Goal: Task Accomplishment & Management: Complete application form

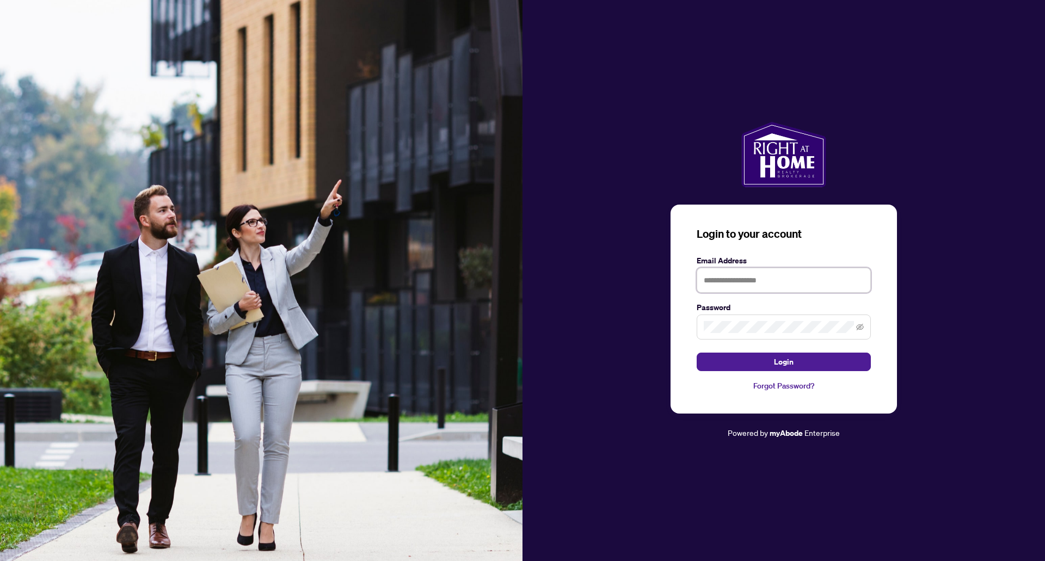
type input "**********"
click at [857, 322] on span at bounding box center [860, 327] width 8 height 12
click at [862, 329] on icon "eye-invisible" at bounding box center [860, 327] width 8 height 7
click at [862, 329] on icon "eye" at bounding box center [860, 326] width 8 height 5
click at [817, 361] on button "Login" at bounding box center [784, 362] width 174 height 19
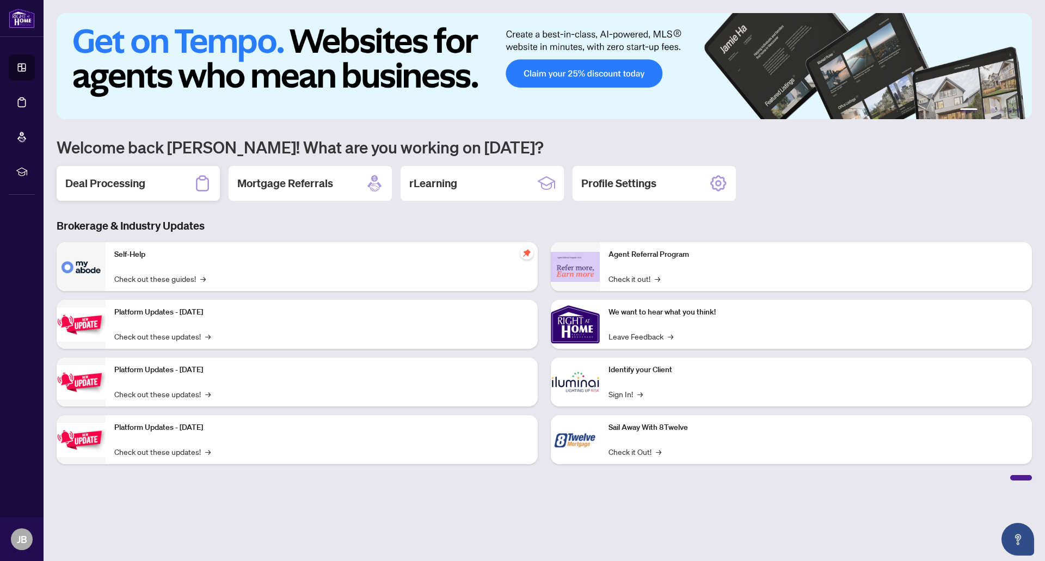
click at [145, 189] on div "Deal Processing" at bounding box center [138, 183] width 163 height 35
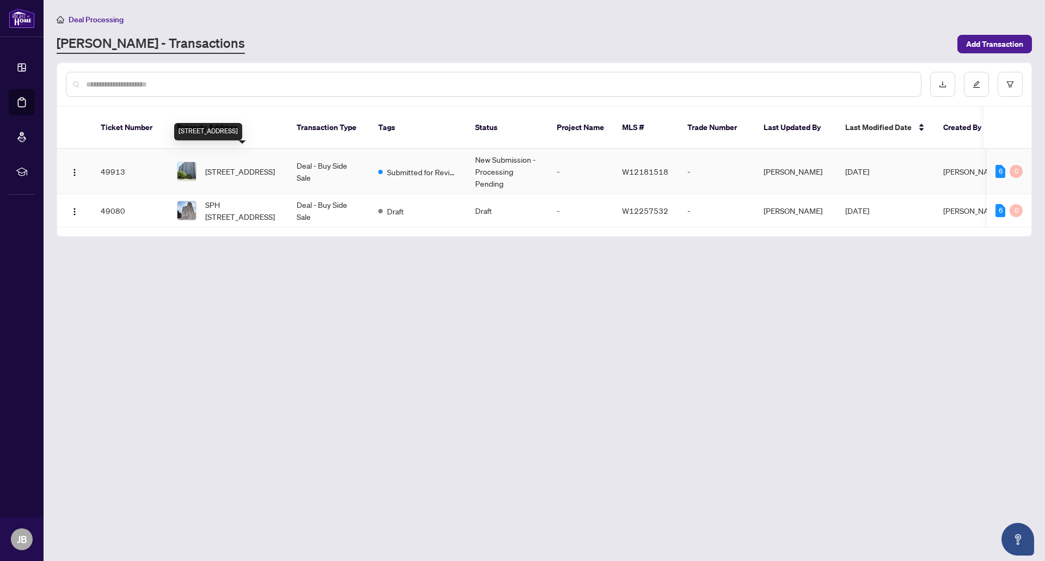
click at [237, 165] on span "[STREET_ADDRESS]" at bounding box center [240, 171] width 70 height 12
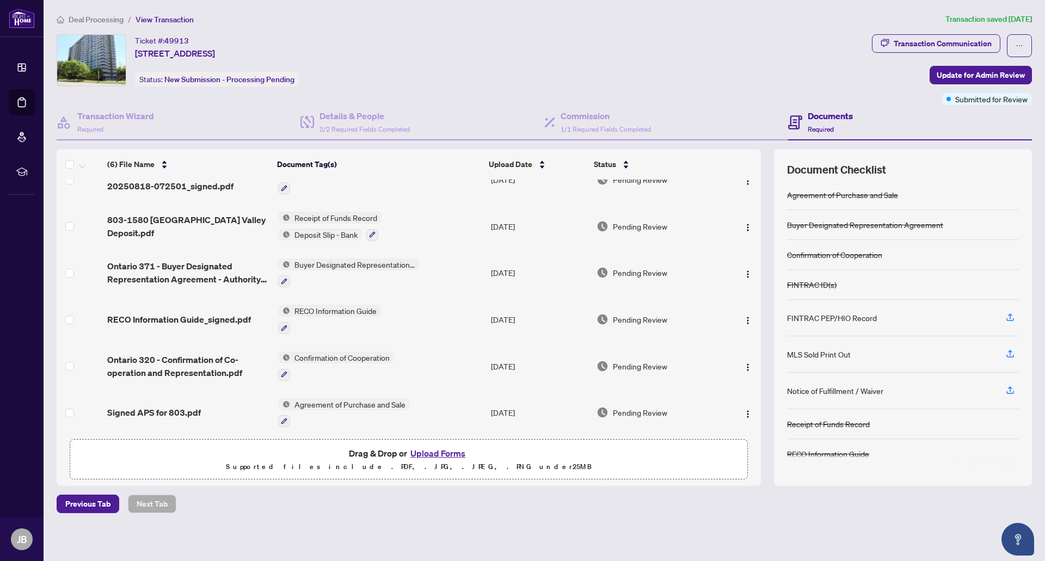
scroll to position [26, 0]
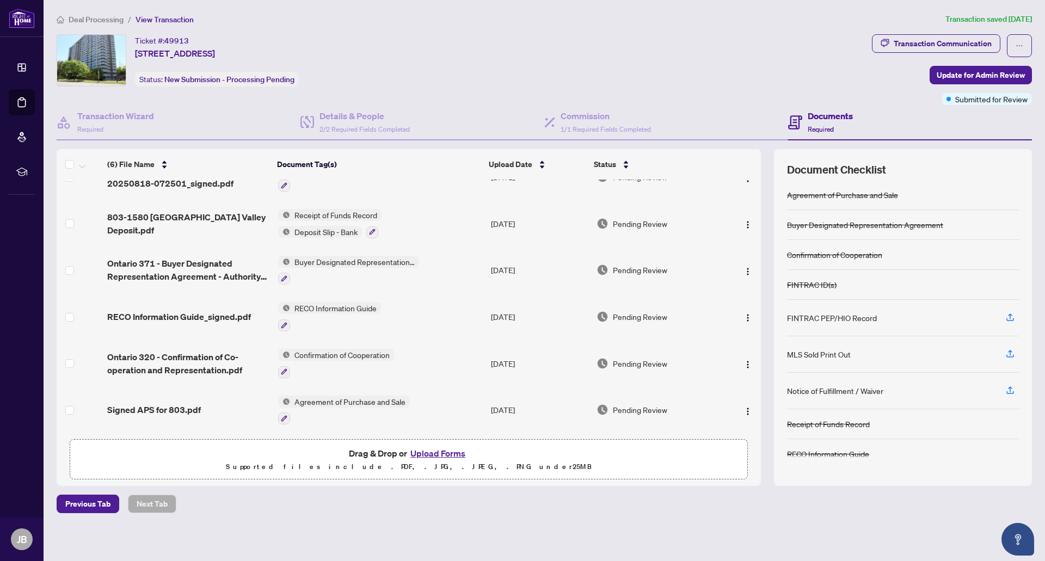
click at [831, 117] on h4 "Documents" at bounding box center [830, 115] width 45 height 13
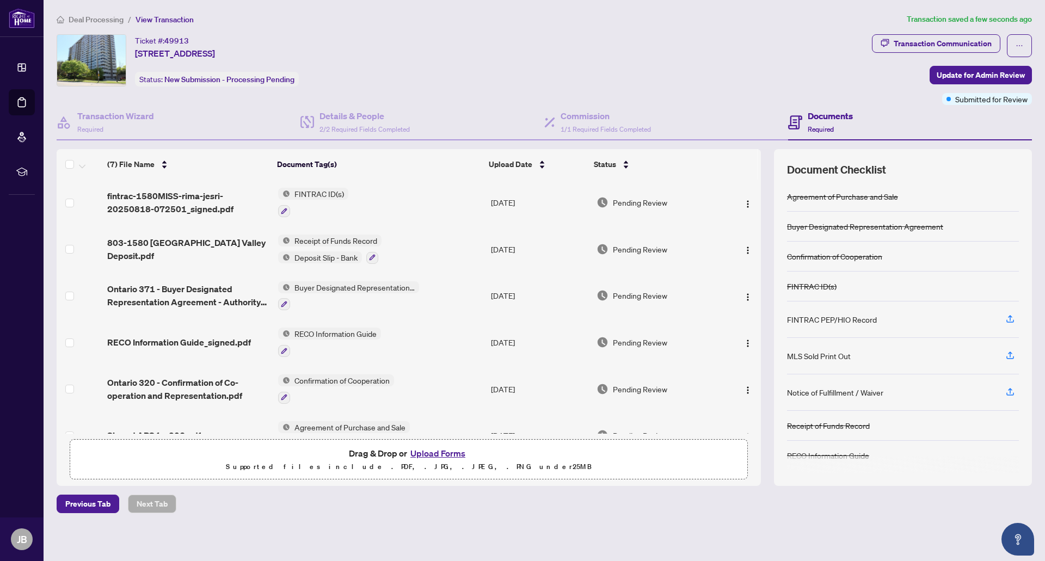
scroll to position [0, 0]
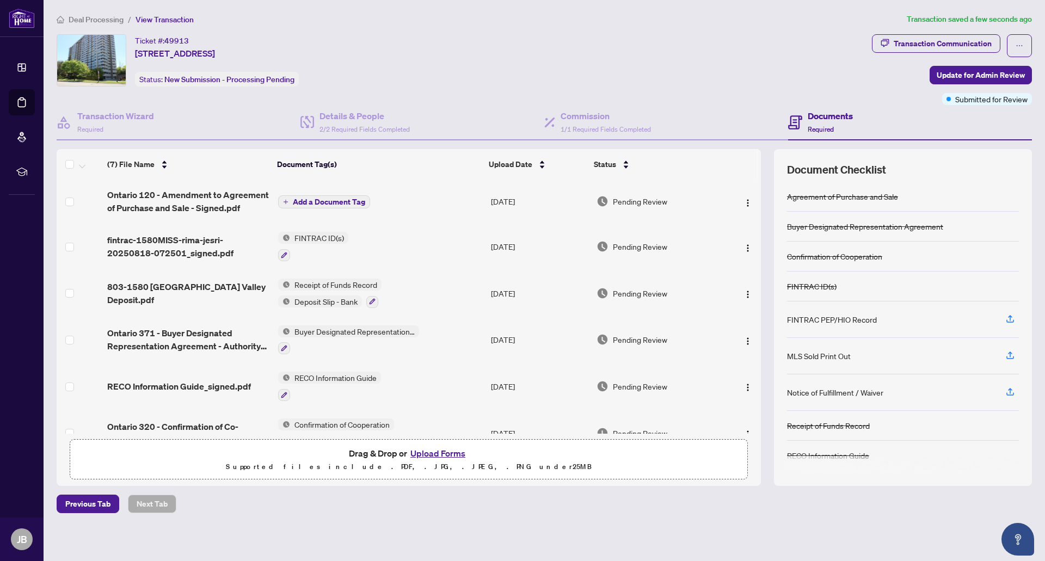
click at [284, 200] on icon "plus" at bounding box center [285, 201] width 5 height 5
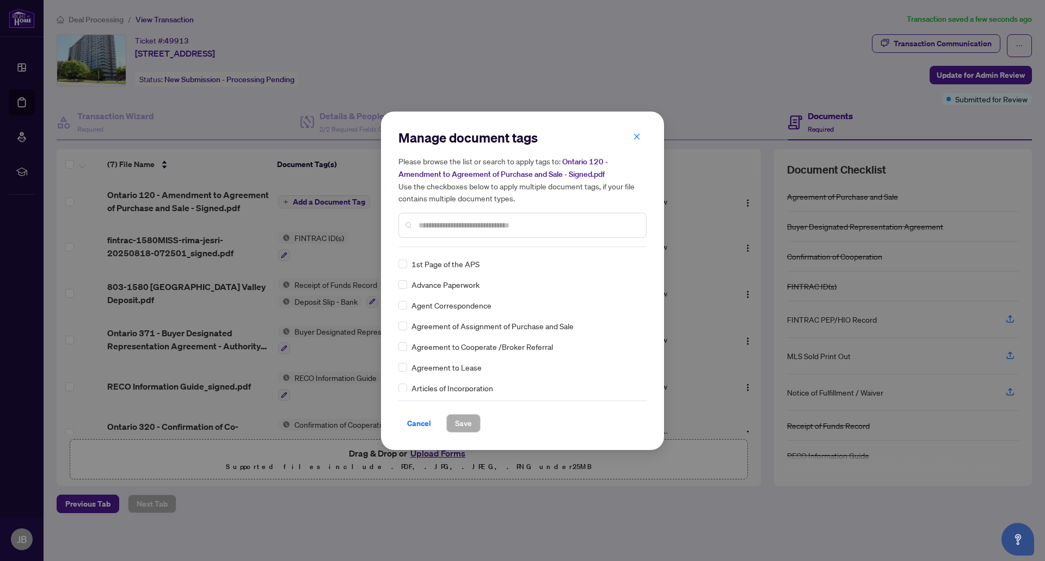
scroll to position [183, 0]
click at [445, 219] on input "text" at bounding box center [528, 225] width 219 height 12
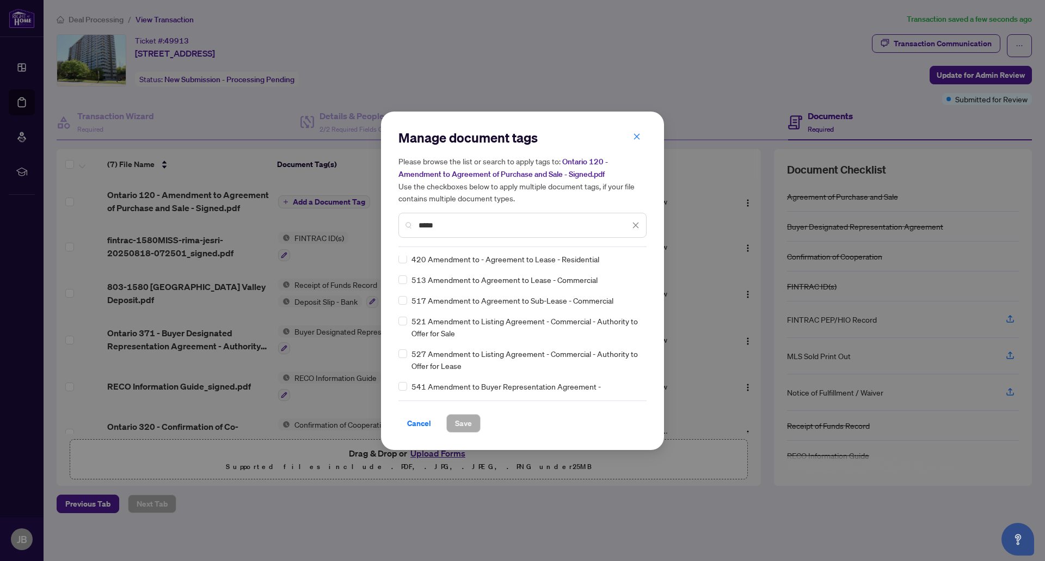
scroll to position [0, 0]
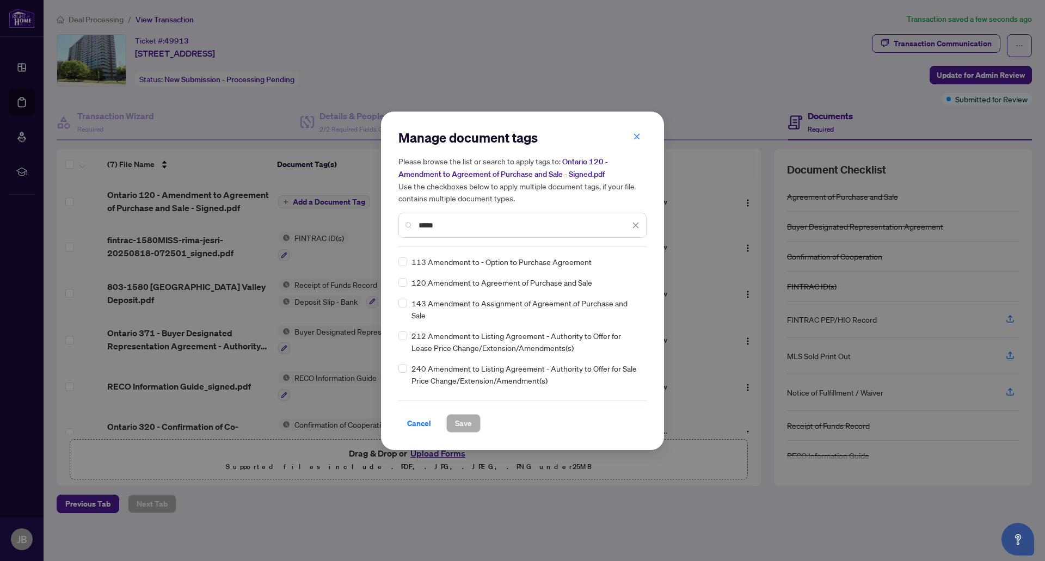
type input "*****"
click at [465, 425] on span "Save" at bounding box center [463, 423] width 17 height 17
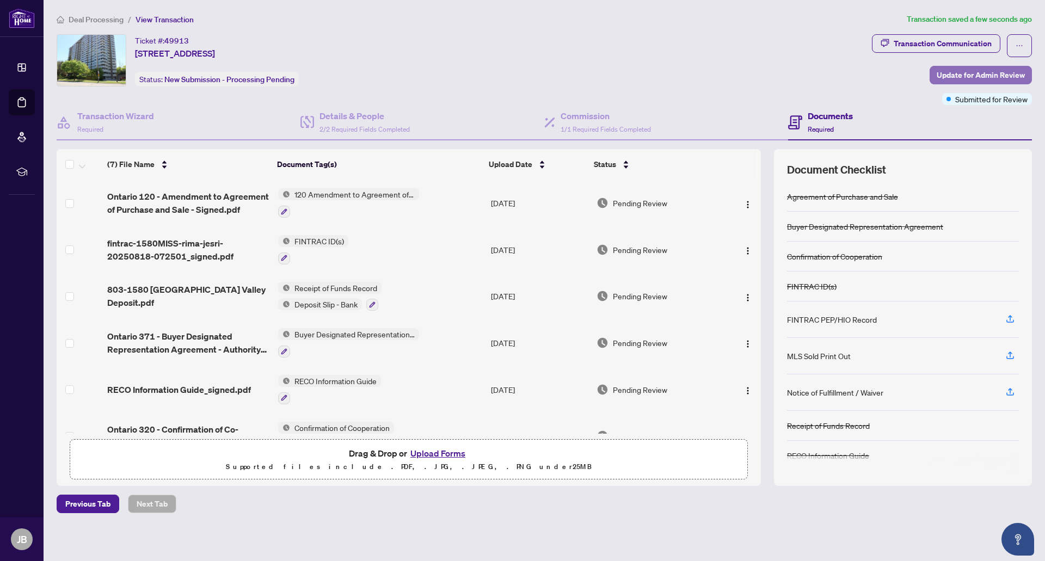
click at [942, 72] on span "Update for Admin Review" at bounding box center [981, 74] width 88 height 17
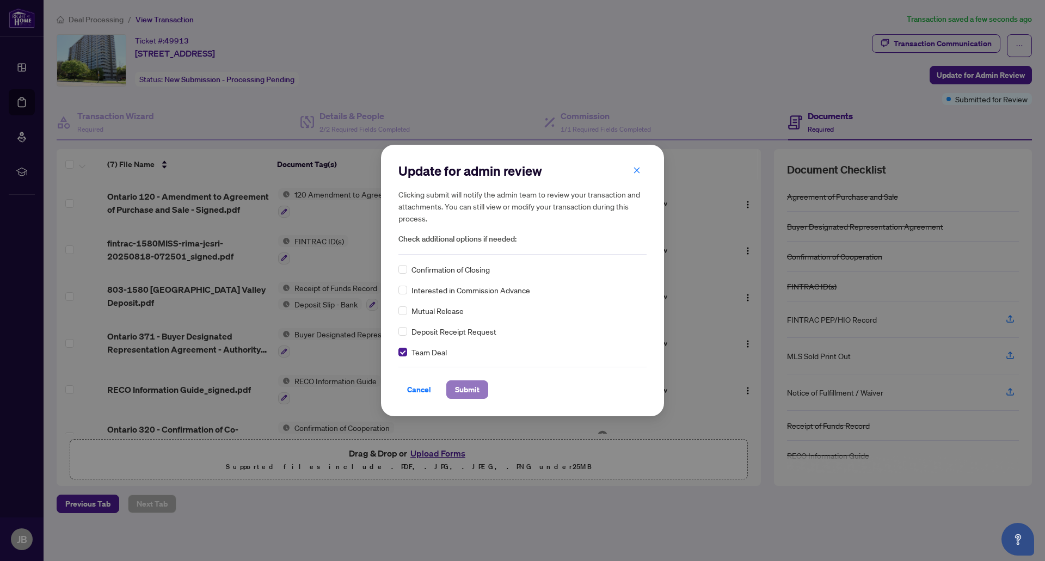
click at [465, 391] on span "Submit" at bounding box center [467, 389] width 24 height 17
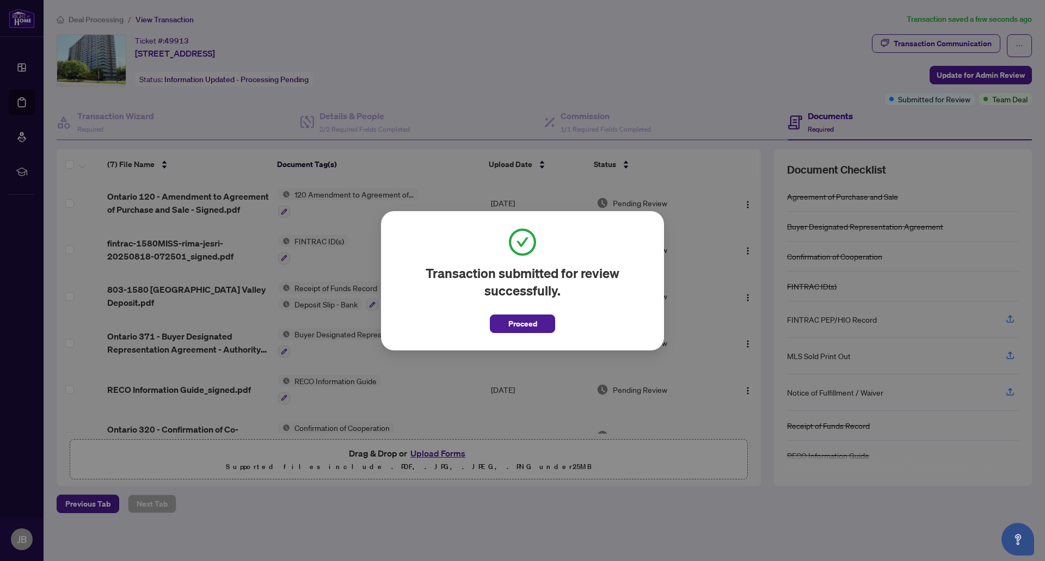
click at [532, 324] on span "Proceed" at bounding box center [522, 323] width 29 height 17
